Goal: Navigation & Orientation: Understand site structure

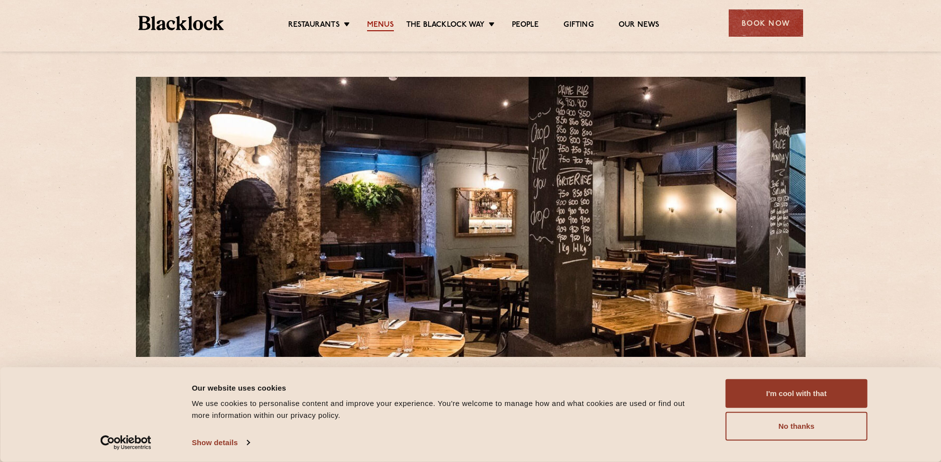
click at [381, 29] on link "Menus" at bounding box center [380, 25] width 27 height 11
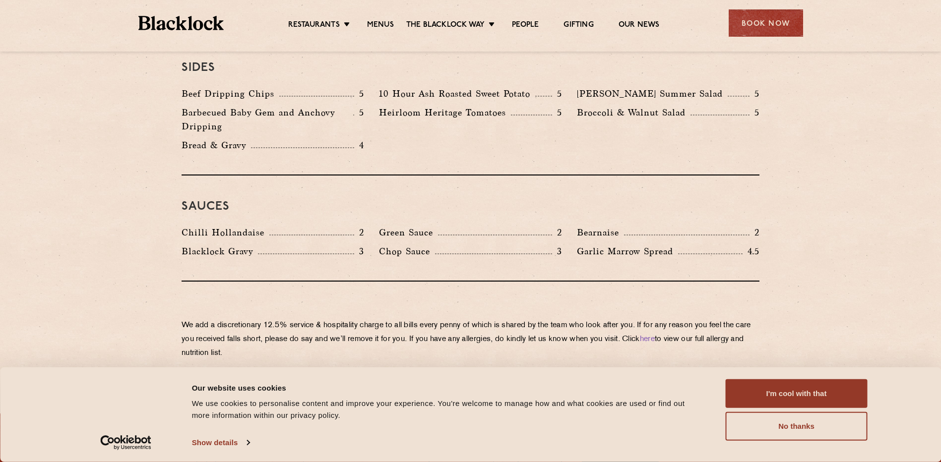
scroll to position [1588, 0]
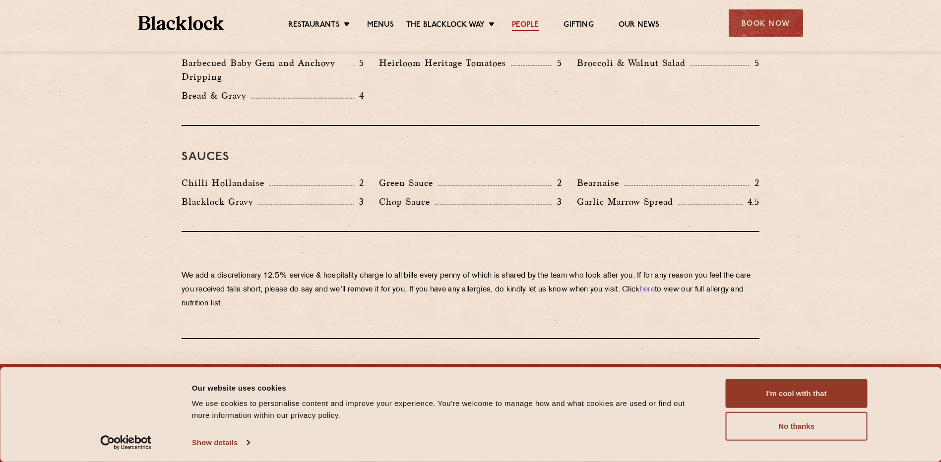
click at [522, 27] on link "People" at bounding box center [525, 25] width 27 height 11
